Goal: Transaction & Acquisition: Purchase product/service

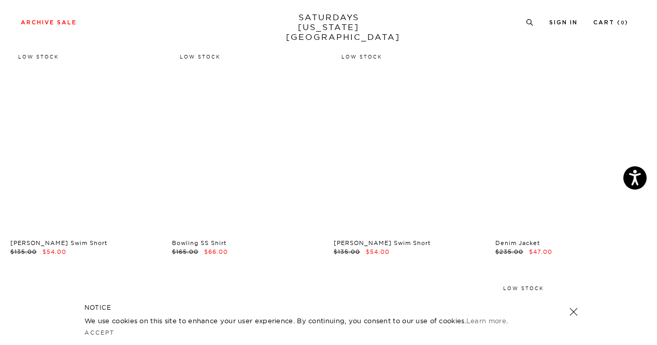
scroll to position [516, 0]
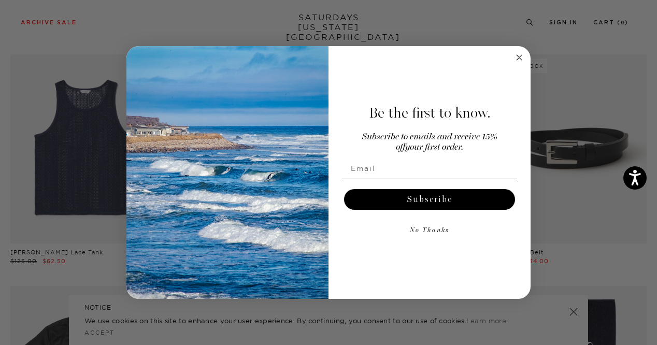
click at [519, 57] on icon "Close dialog" at bounding box center [519, 57] width 5 height 5
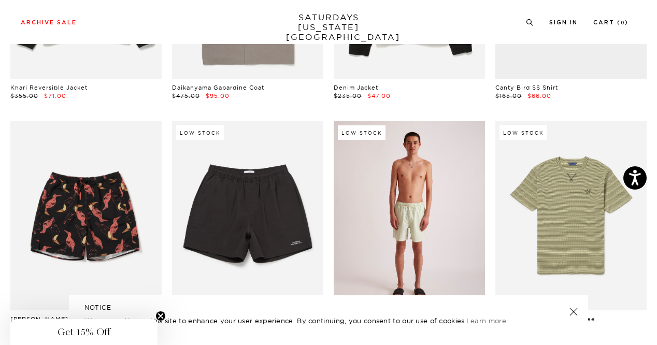
scroll to position [3304, 0]
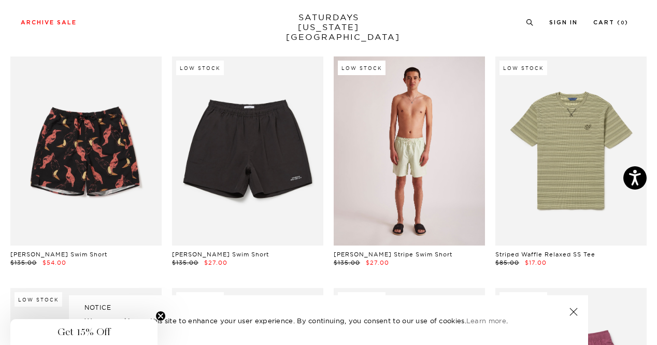
click at [412, 191] on link at bounding box center [409, 151] width 151 height 189
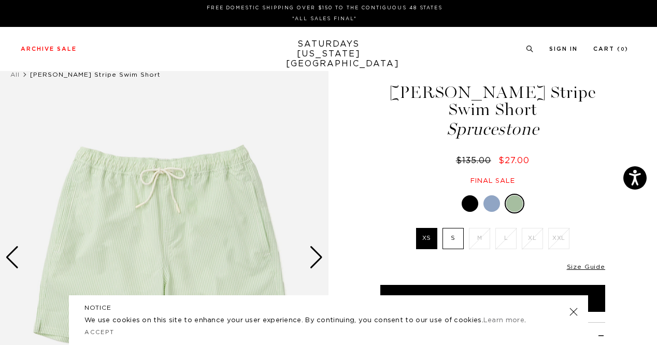
click at [329, 257] on div "1 / 5" at bounding box center [328, 273] width 657 height 442
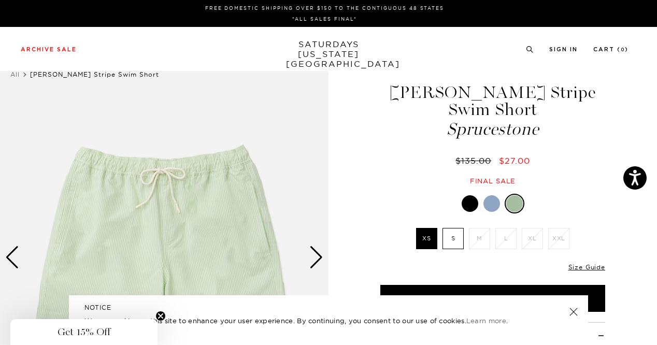
click at [318, 257] on div "Next slide" at bounding box center [317, 257] width 14 height 23
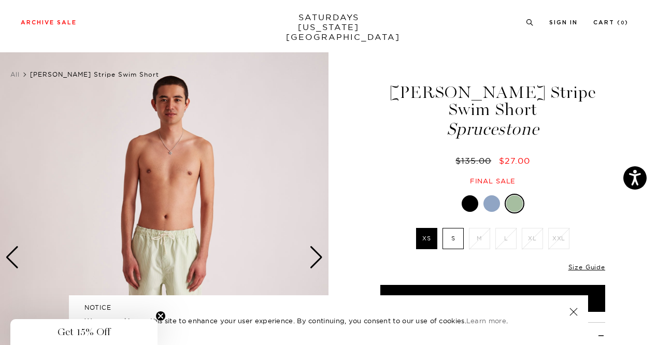
scroll to position [98, 0]
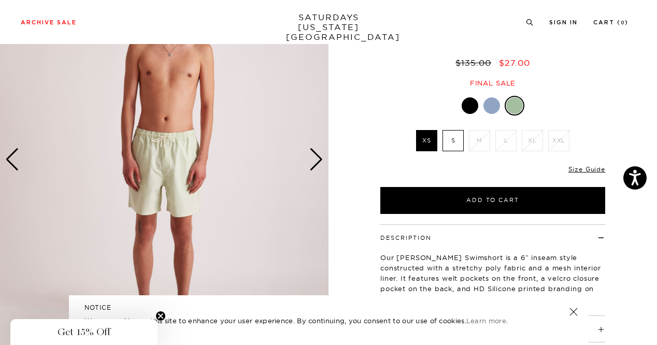
click at [497, 108] on div at bounding box center [492, 105] width 17 height 17
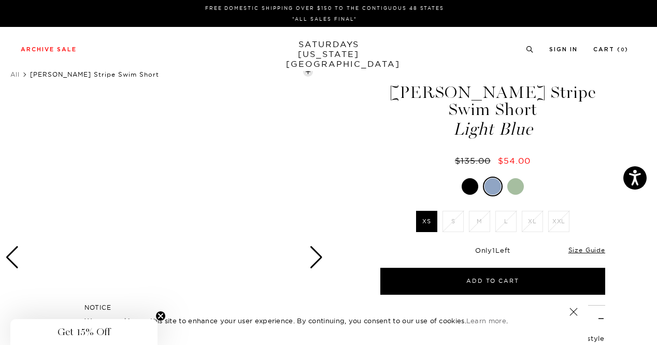
click at [513, 185] on div at bounding box center [516, 186] width 17 height 17
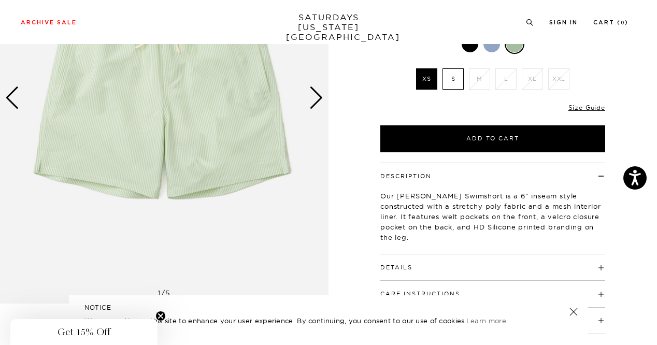
scroll to position [99, 0]
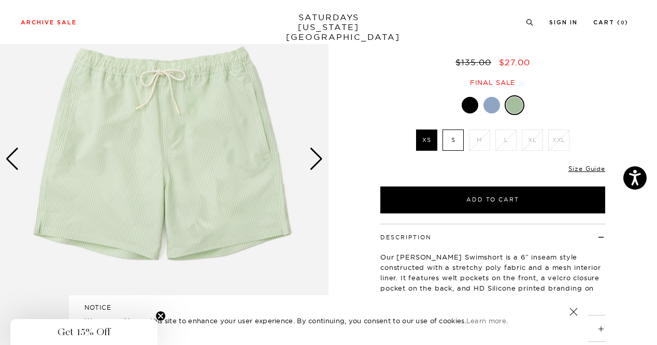
click at [318, 167] on div "Next slide" at bounding box center [317, 159] width 14 height 23
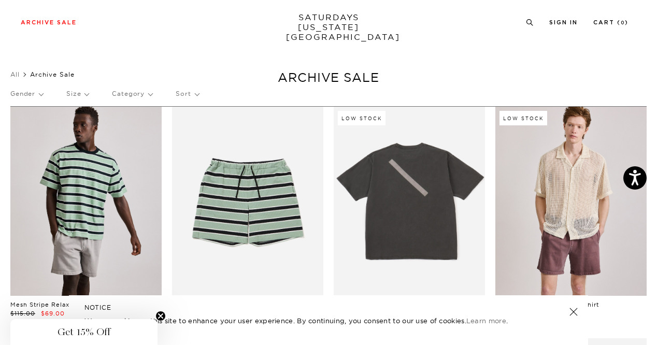
scroll to position [89, 0]
